Goal: Find specific page/section: Find specific page/section

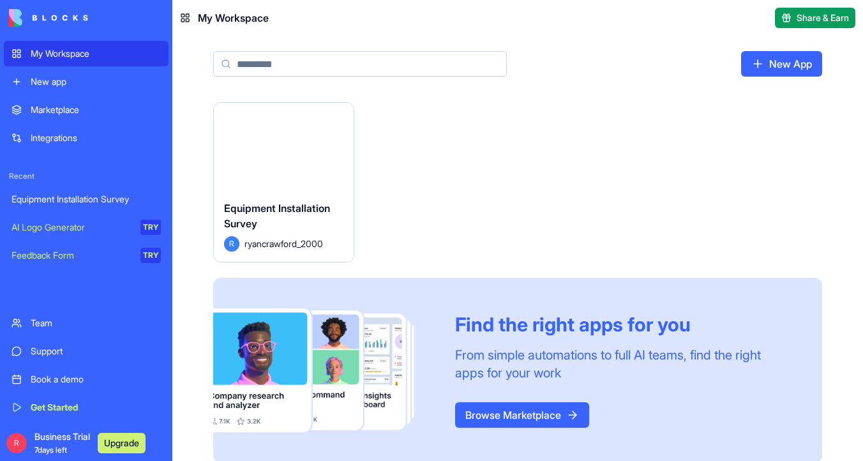
click at [278, 156] on button "Launch" at bounding box center [284, 146] width 96 height 26
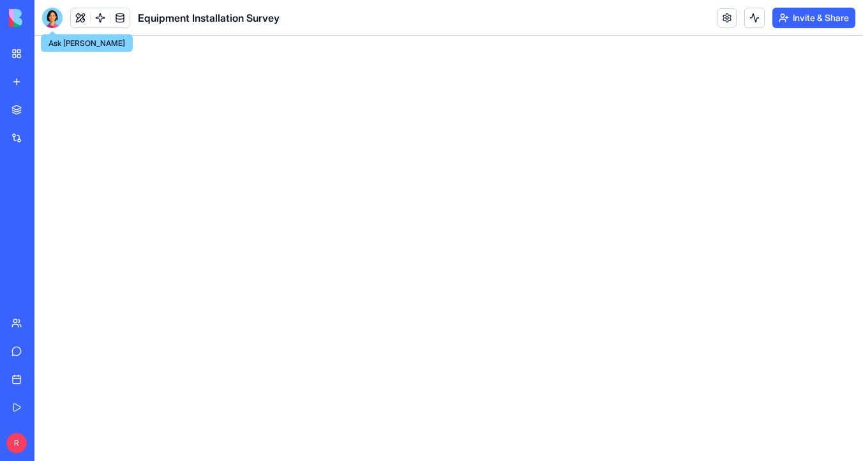
click at [55, 15] on div at bounding box center [52, 18] width 20 height 20
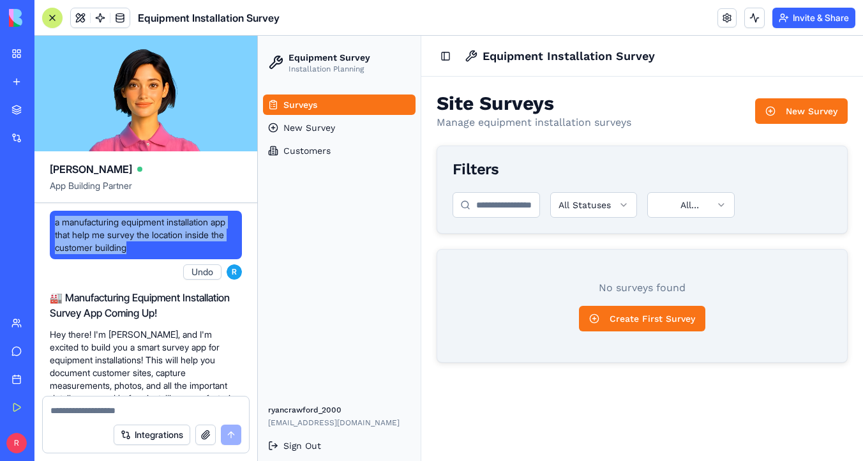
drag, startPoint x: 154, startPoint y: 249, endPoint x: 48, endPoint y: 218, distance: 110.5
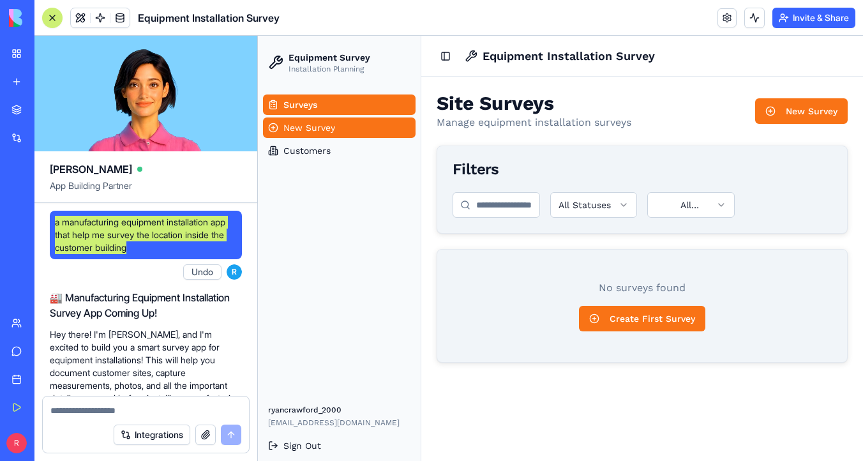
click at [354, 126] on link "New Survey" at bounding box center [339, 127] width 153 height 20
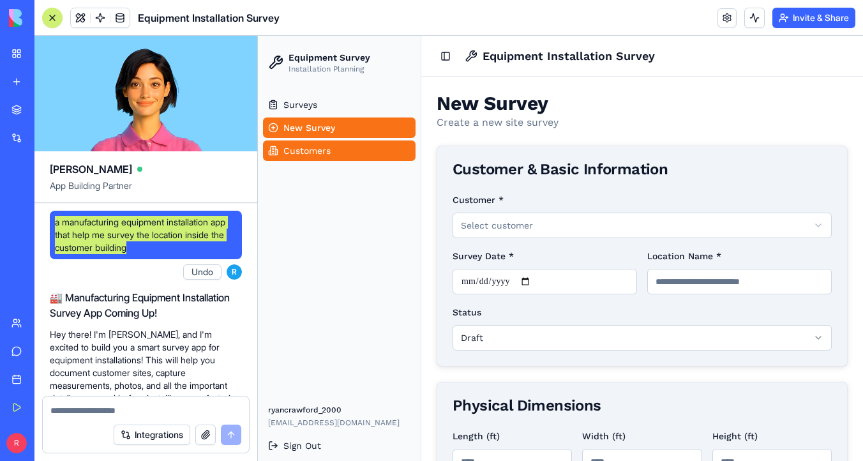
click at [355, 154] on link "Customers" at bounding box center [339, 150] width 153 height 20
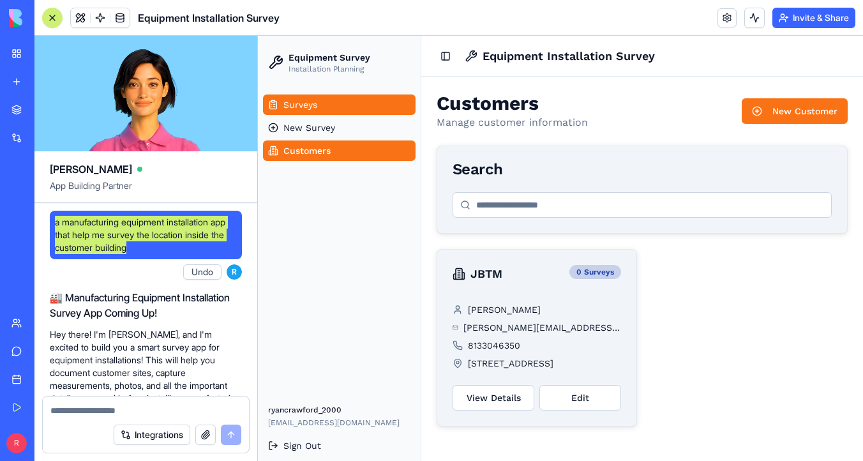
click at [315, 106] on span "Surveys" at bounding box center [300, 104] width 34 height 13
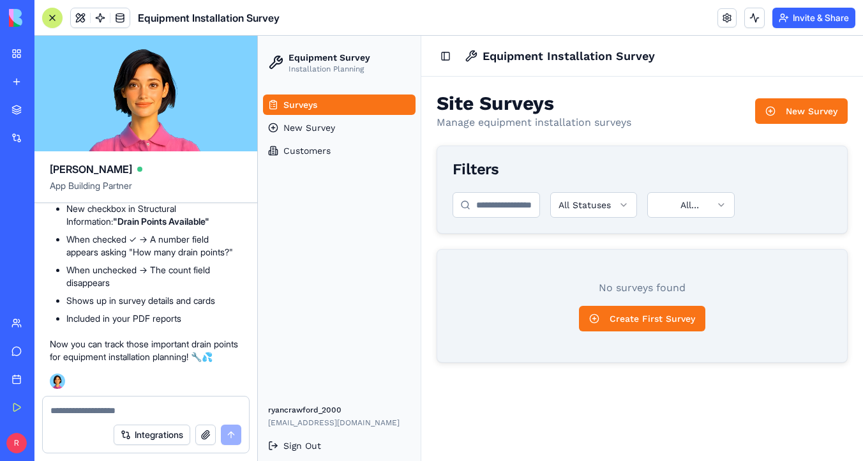
scroll to position [4670, 0]
click at [101, 24] on link at bounding box center [100, 17] width 19 height 19
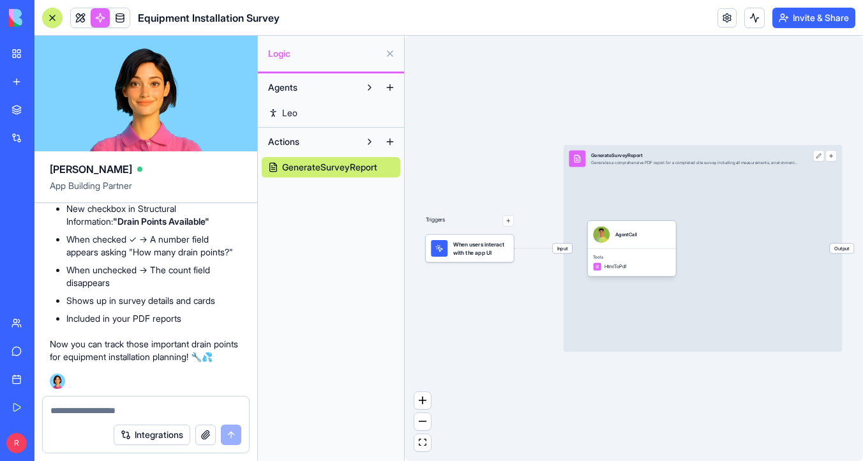
click at [489, 255] on span "When users interact with the app UI" at bounding box center [480, 248] width 55 height 17
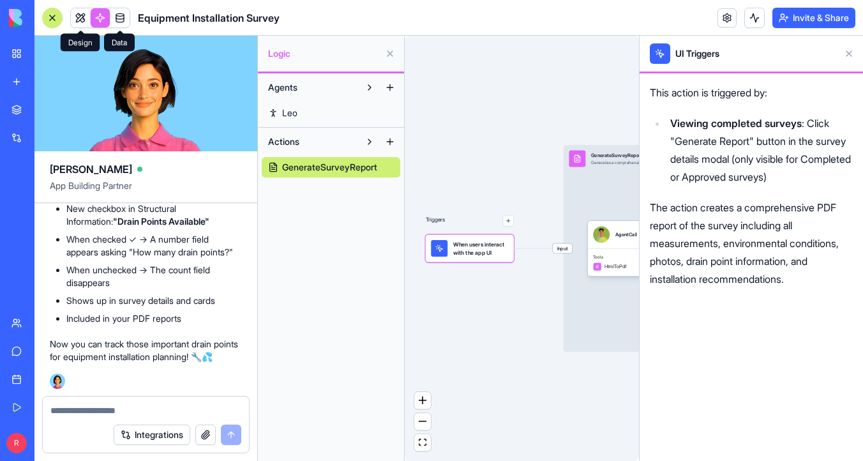
click at [79, 26] on link at bounding box center [80, 17] width 19 height 19
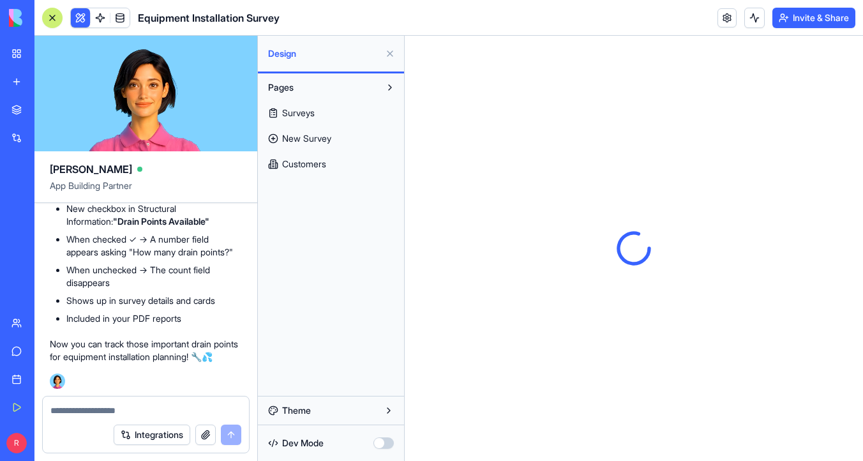
click at [329, 167] on link "Customers" at bounding box center [331, 164] width 138 height 20
